Goal: Task Accomplishment & Management: Use online tool/utility

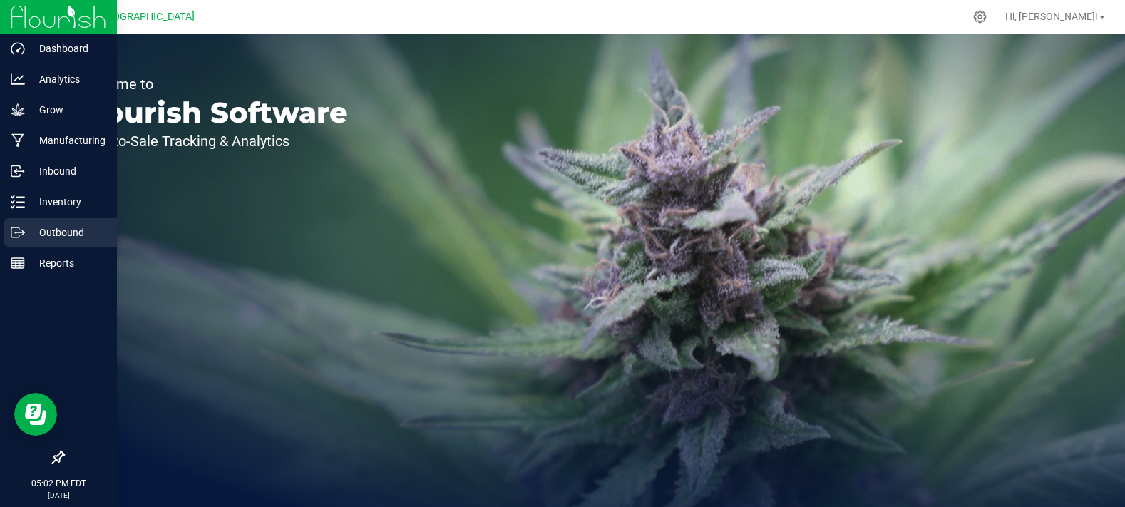
click at [66, 241] on div "Outbound" at bounding box center [60, 232] width 113 height 29
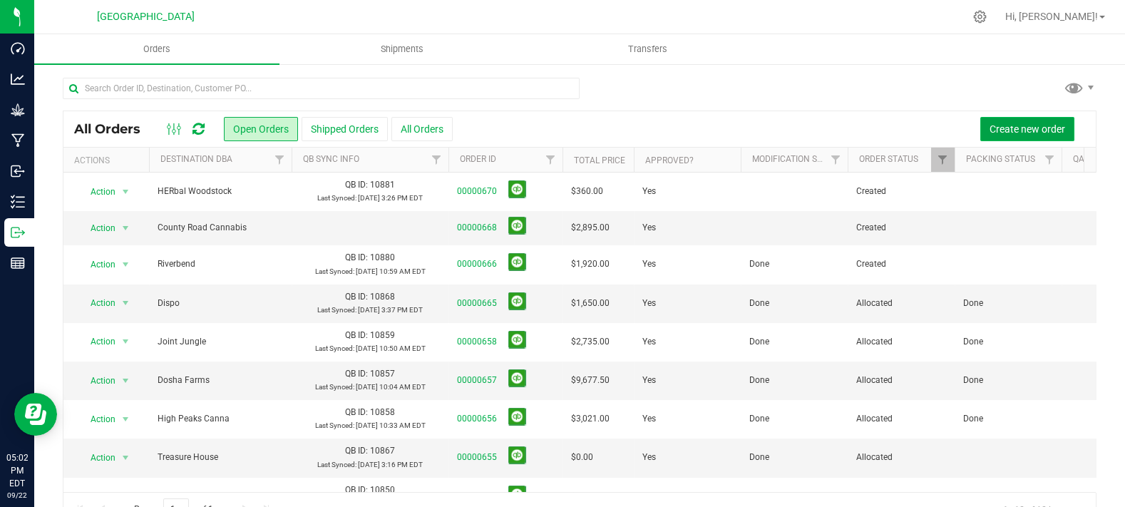
click at [980, 128] on button "Create new order" at bounding box center [1027, 129] width 94 height 24
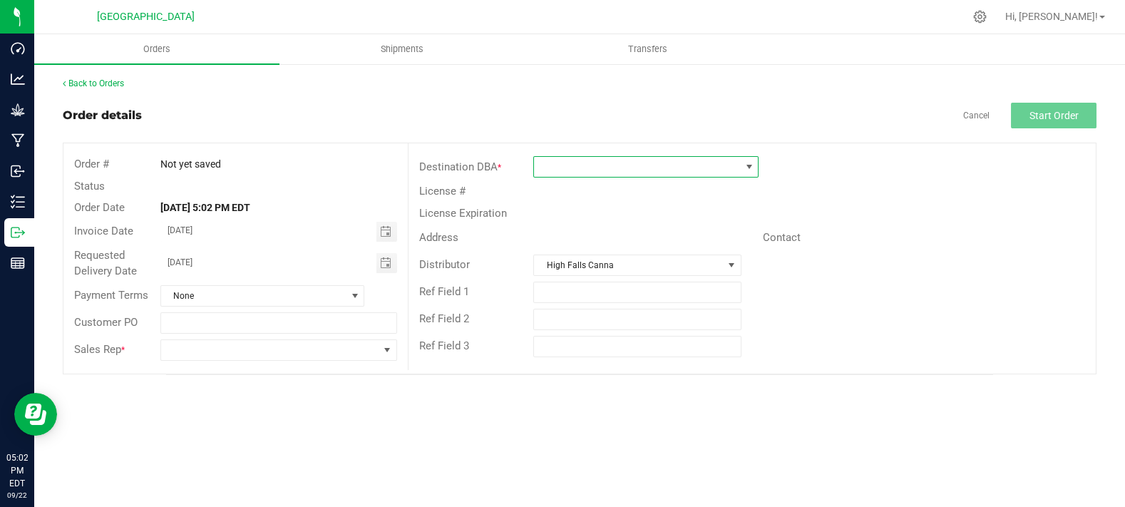
click at [589, 172] on span at bounding box center [637, 167] width 206 height 20
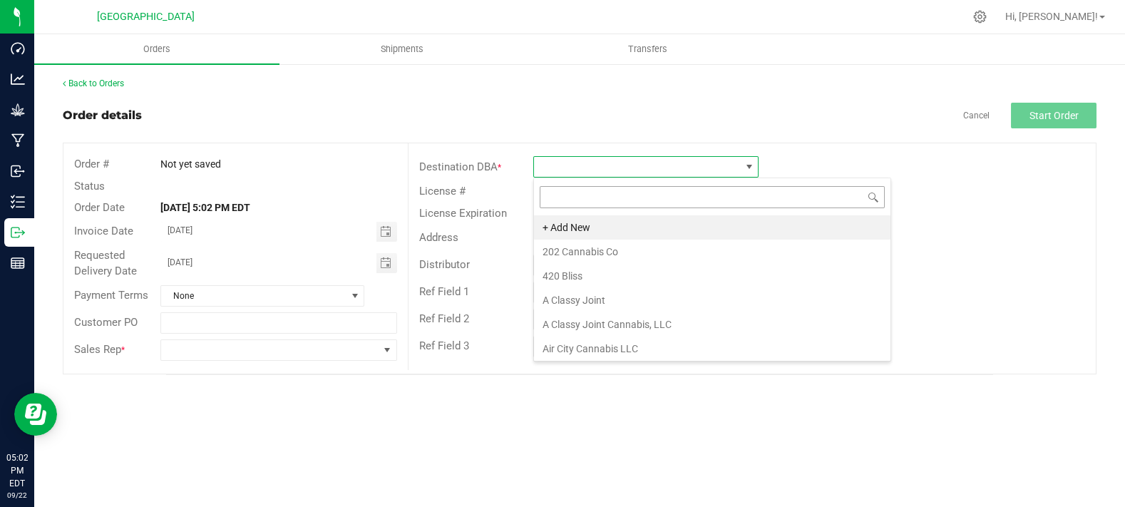
scroll to position [21, 225]
type input "montic"
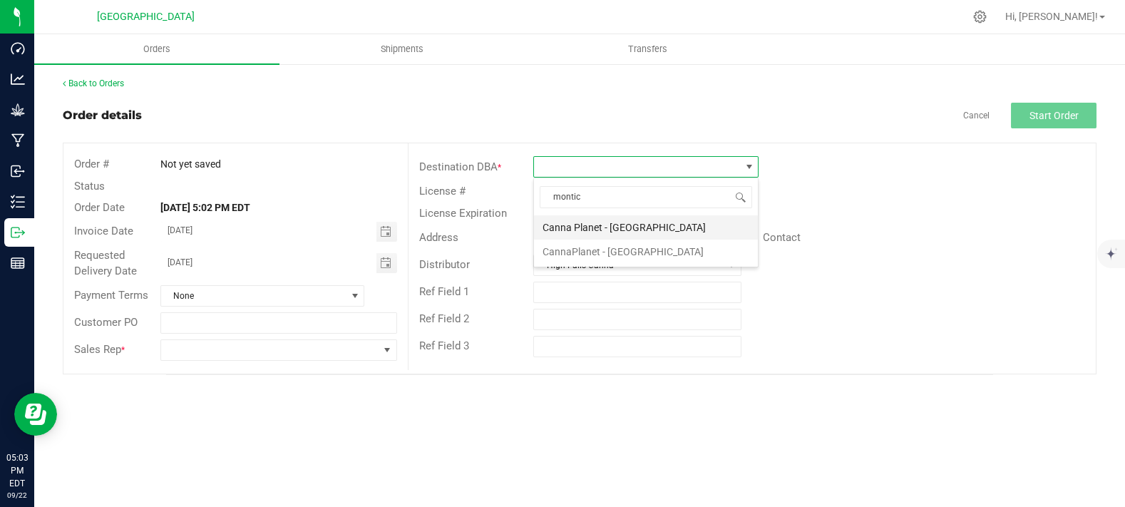
click at [596, 234] on li "Canna Planet - [GEOGRAPHIC_DATA]" at bounding box center [646, 227] width 224 height 24
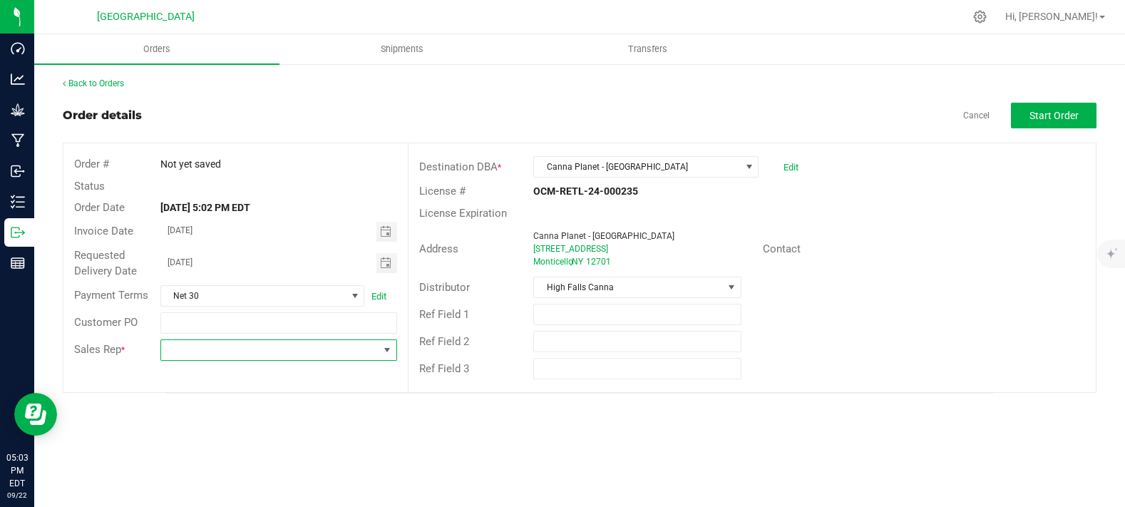
click at [242, 347] on span at bounding box center [269, 350] width 217 height 20
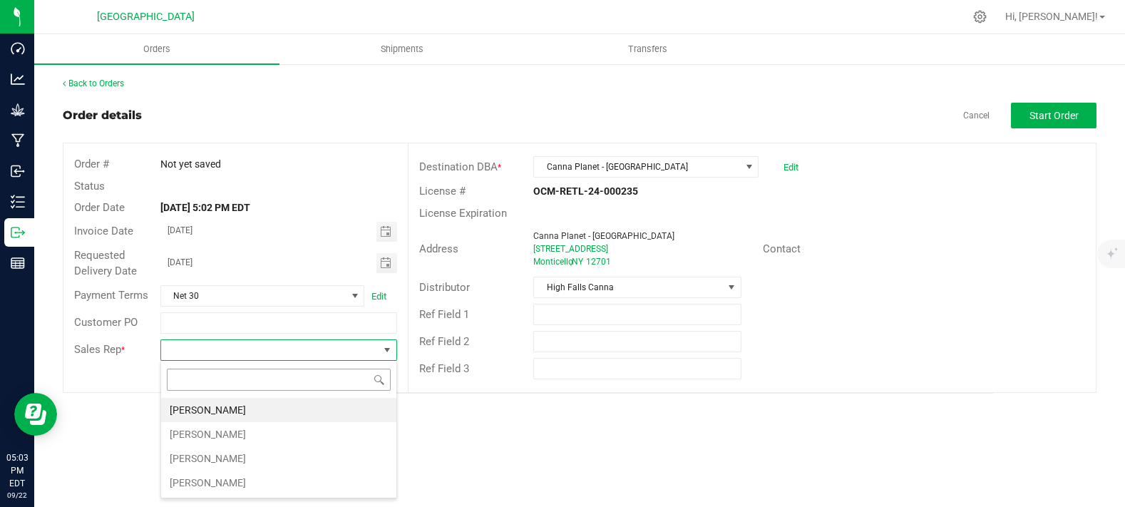
scroll to position [21, 236]
click at [227, 458] on li "[PERSON_NAME]" at bounding box center [278, 458] width 235 height 24
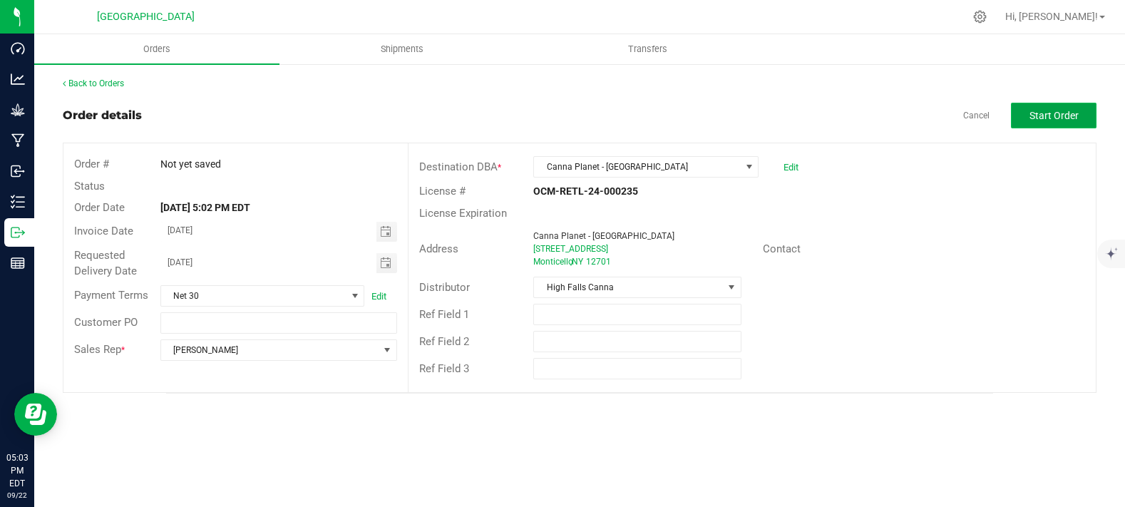
click at [1091, 119] on button "Start Order" at bounding box center [1054, 116] width 86 height 26
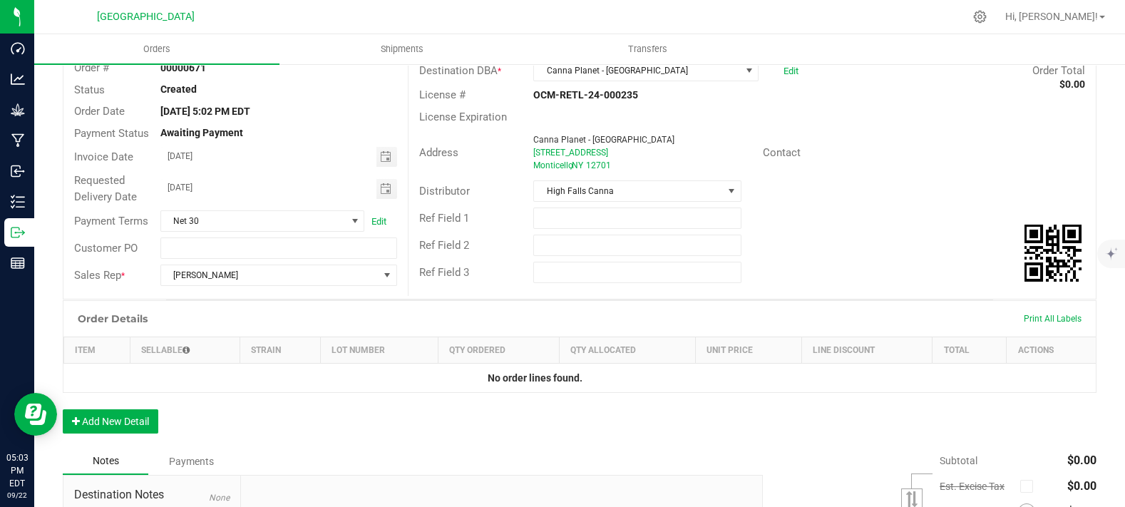
scroll to position [237, 0]
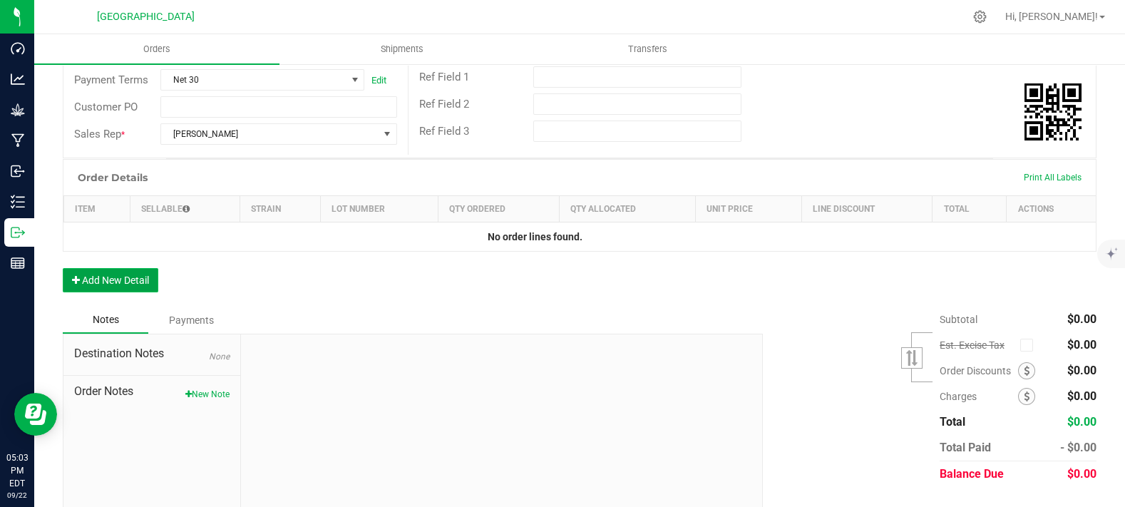
click at [130, 292] on button "Add New Detail" at bounding box center [110, 280] width 95 height 24
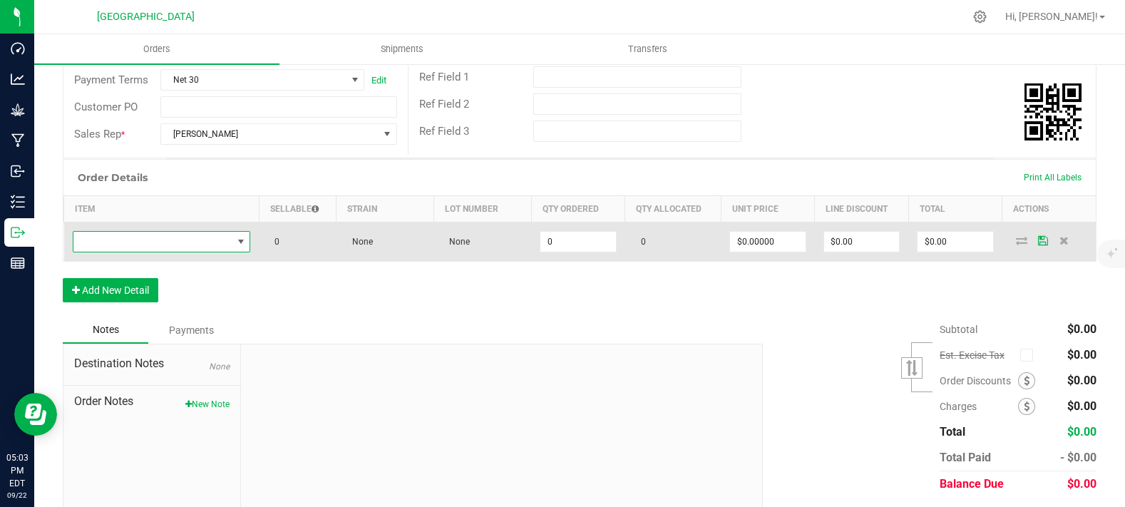
click at [145, 252] on span "NO DATA FOUND" at bounding box center [152, 242] width 159 height 20
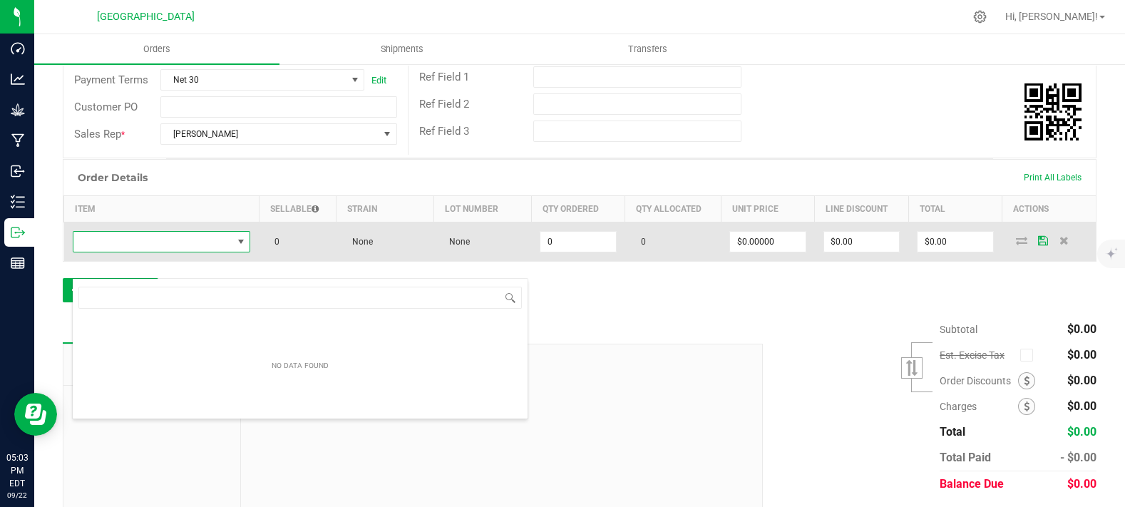
scroll to position [21, 173]
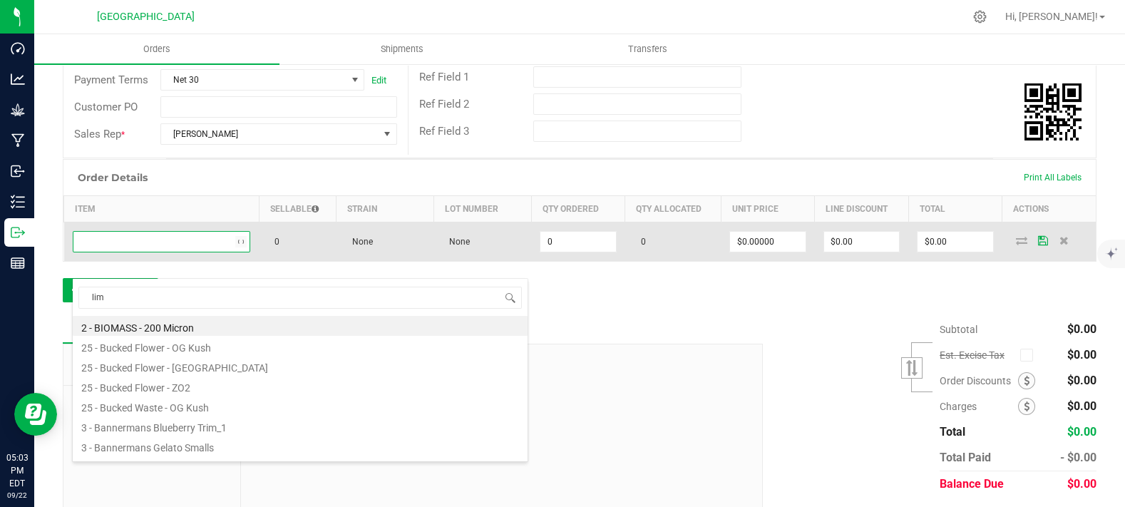
type input "lime"
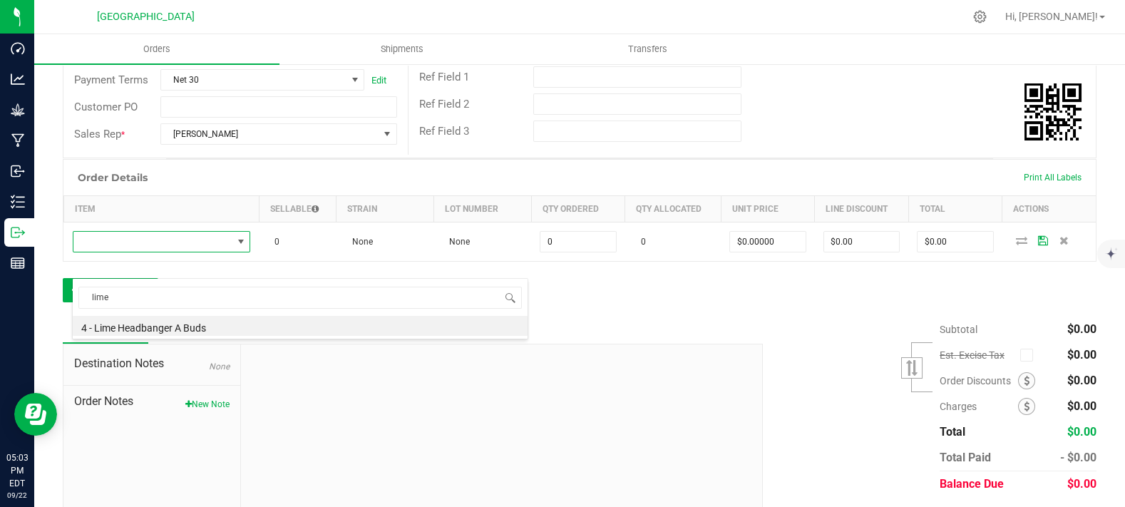
click at [582, 313] on div "Order Details Print All Labels Item Sellable Strain Lot Number Qty Ordered Qty …" at bounding box center [579, 237] width 1033 height 157
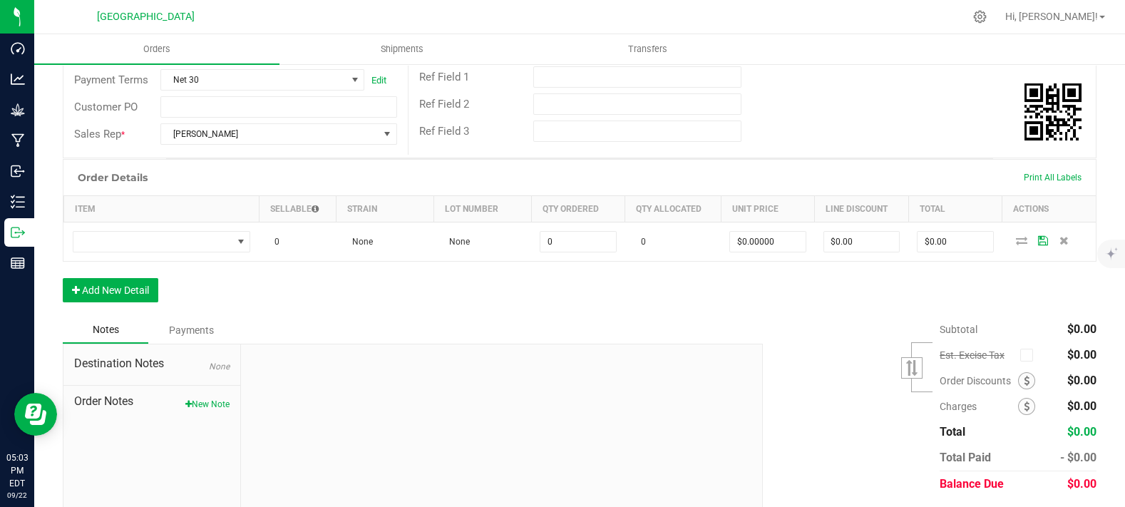
click at [316, 314] on div "Order Details Print All Labels Item Sellable Strain Lot Number Qty Ordered Qty …" at bounding box center [579, 237] width 1033 height 157
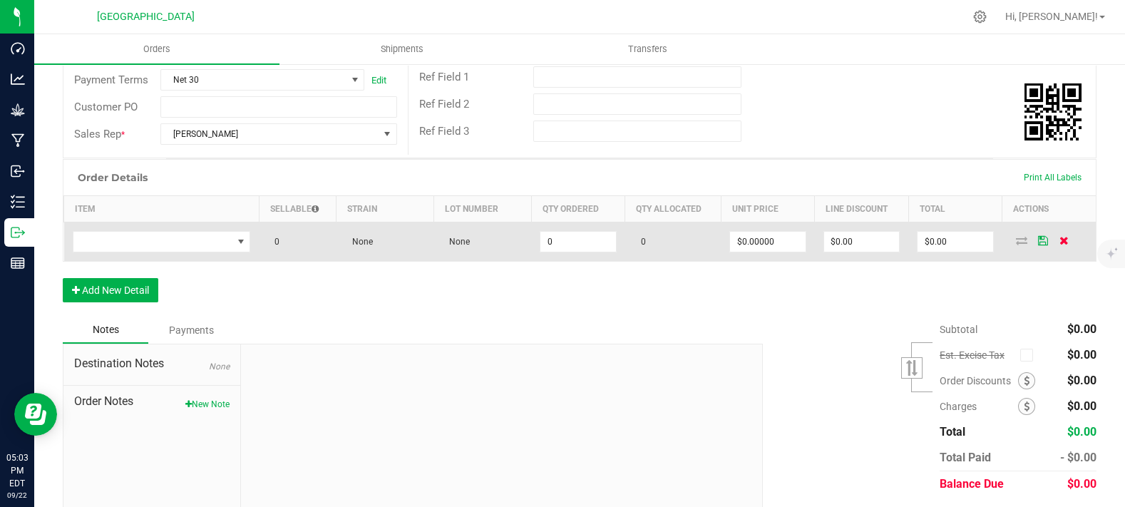
click at [1058, 244] on span at bounding box center [1063, 240] width 21 height 9
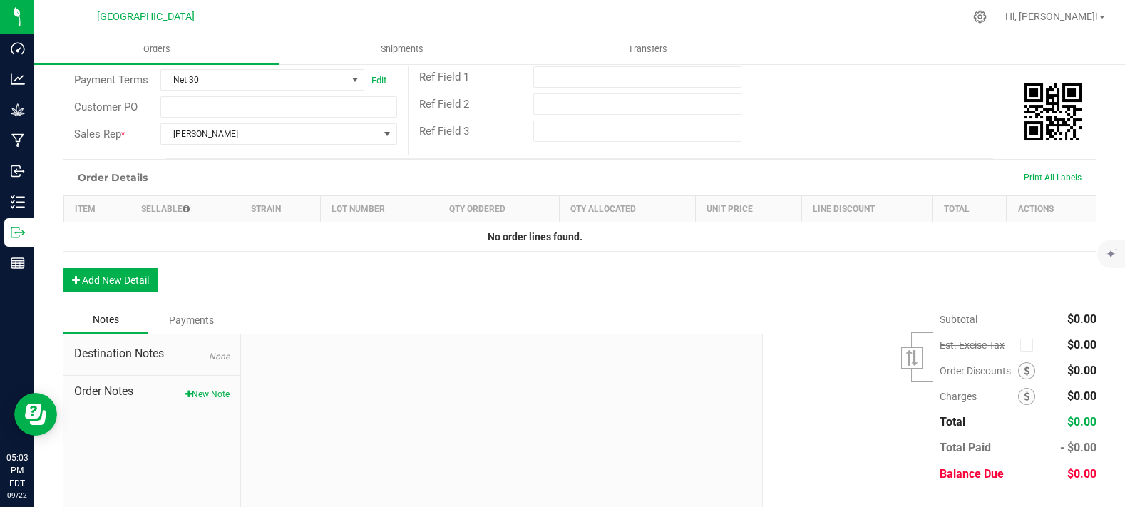
click at [911, 93] on div "Ref Field 2" at bounding box center [751, 104] width 687 height 27
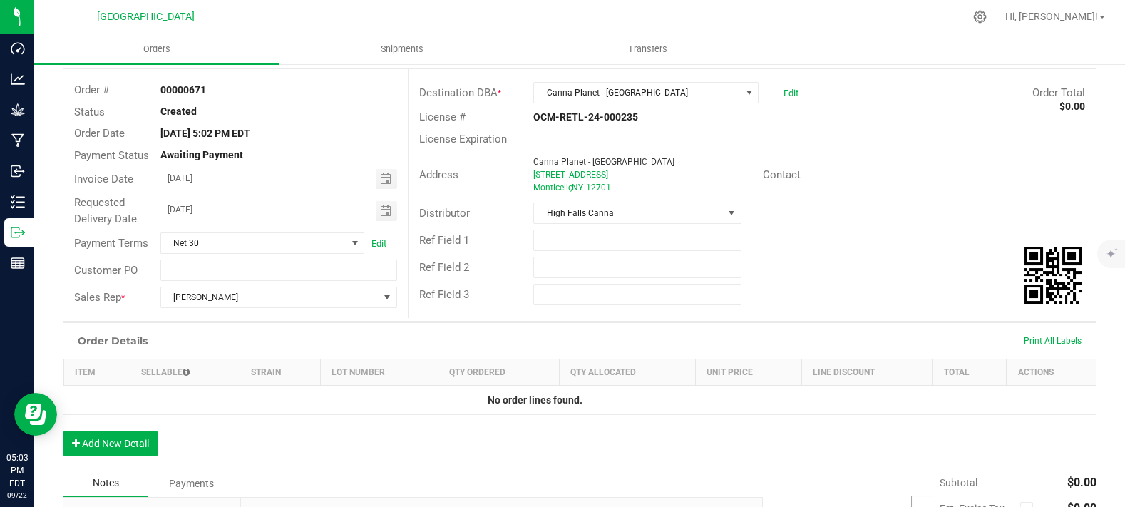
scroll to position [0, 0]
